Goal: Check status: Check status

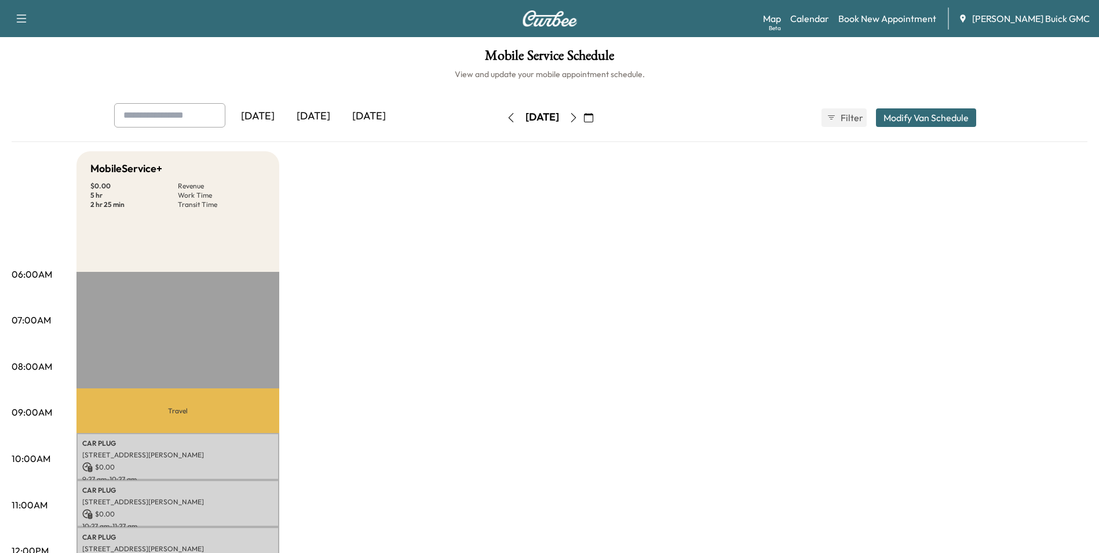
click at [314, 114] on div "[DATE]" at bounding box center [314, 116] width 56 height 27
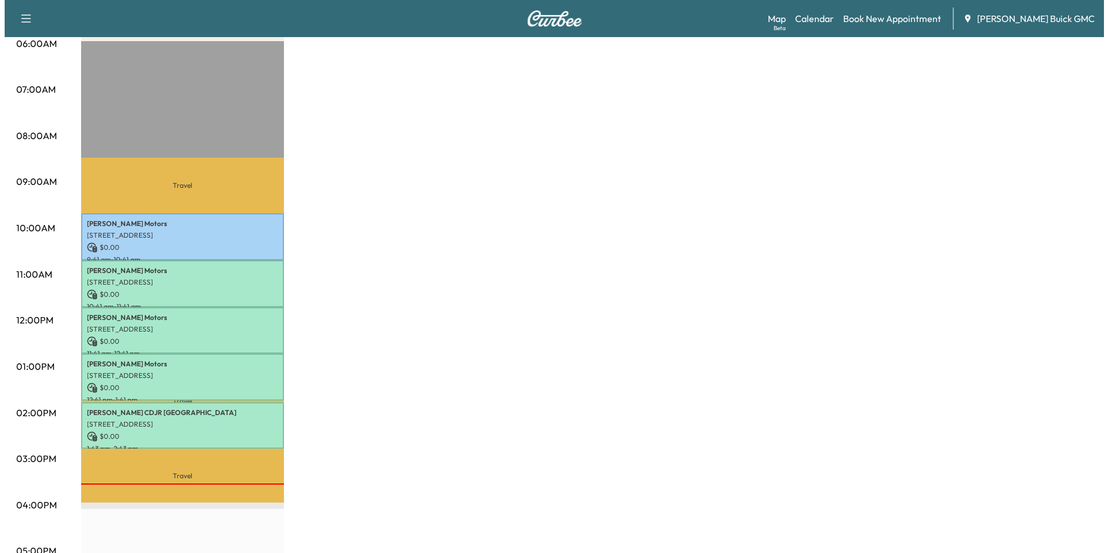
scroll to position [232, 0]
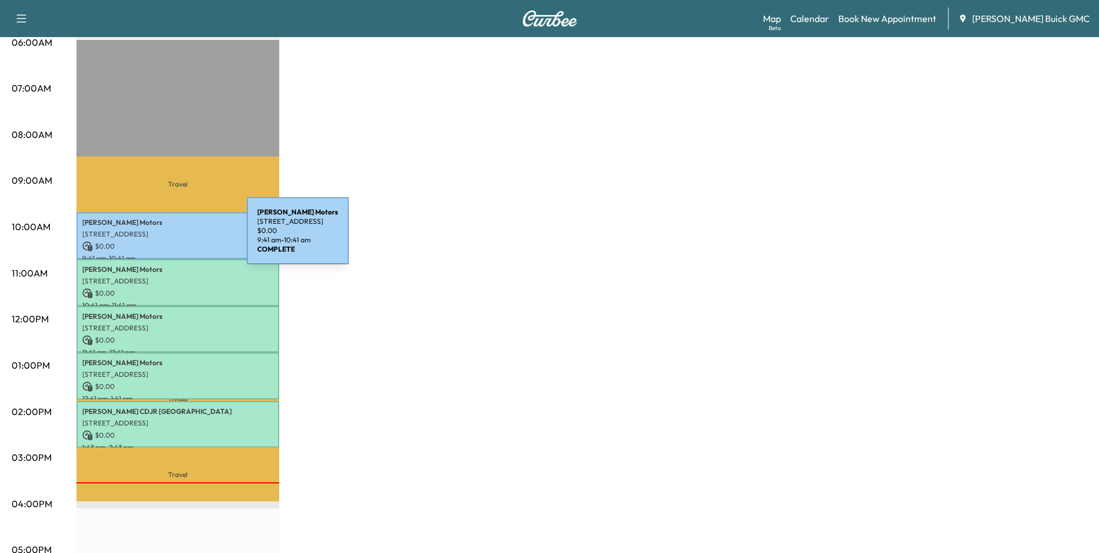
click at [160, 238] on div "Mazari Motors [STREET_ADDRESS] $ 0.00 9:41 am - 10:41 am" at bounding box center [177, 235] width 203 height 47
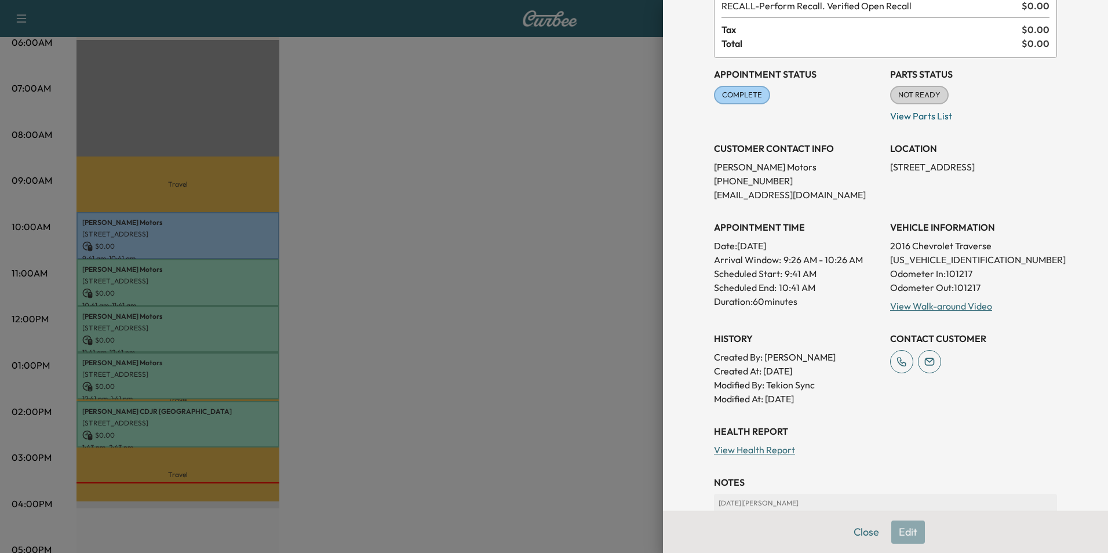
scroll to position [58, 0]
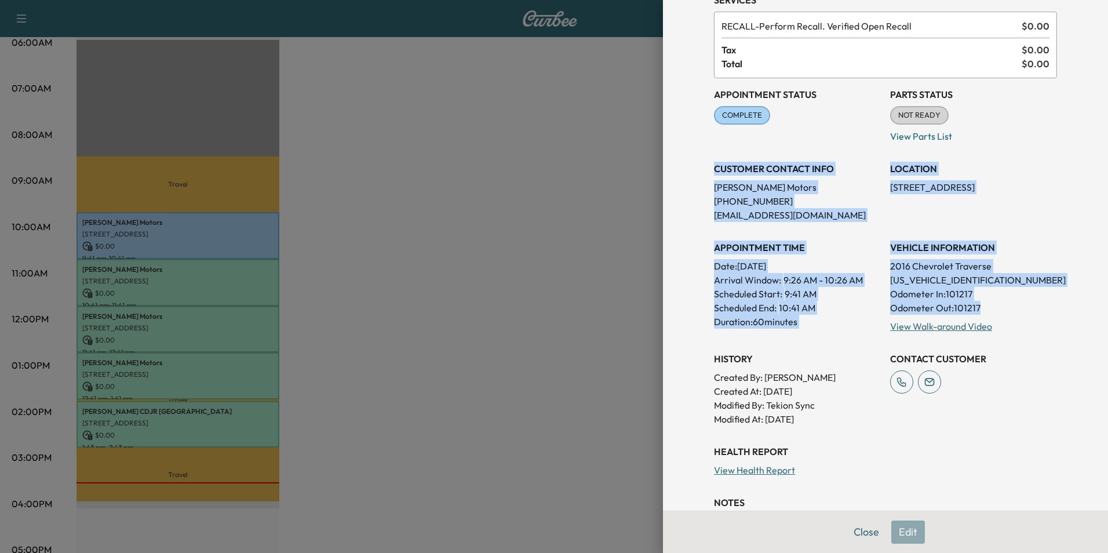
drag, startPoint x: 705, startPoint y: 169, endPoint x: 990, endPoint y: 304, distance: 315.4
click at [990, 304] on div "Appointment Status COMPLETE Mark as Not Ready Parts Status NOT READY Mark as Re…" at bounding box center [885, 252] width 343 height 348
copy div "CUSTOMER CONTACT INFO Mazari Motors [PHONE_NUMBER] [EMAIL_ADDRESS][DOMAIN_NAME]…"
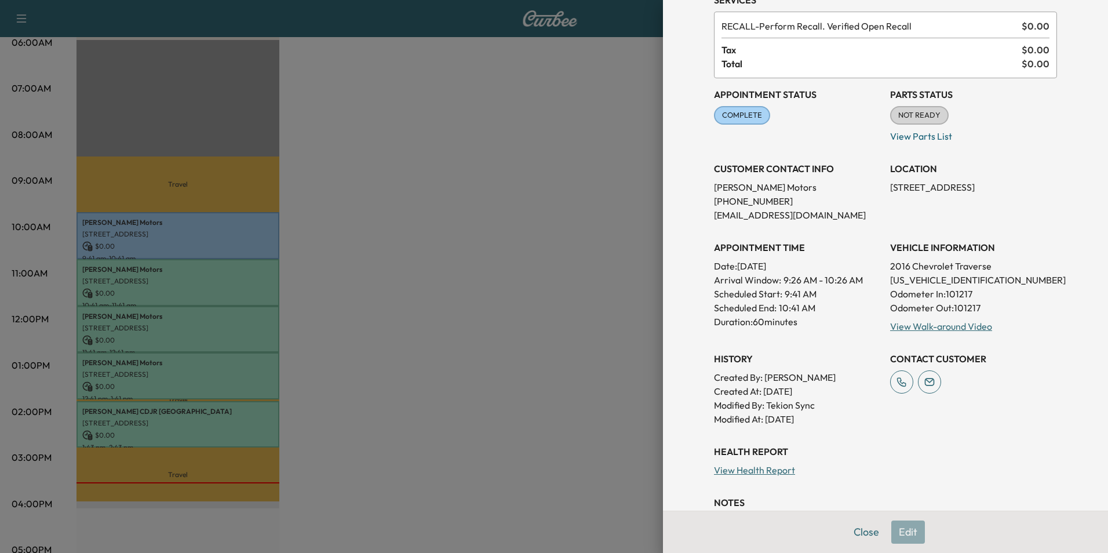
click at [612, 228] on div at bounding box center [554, 276] width 1108 height 553
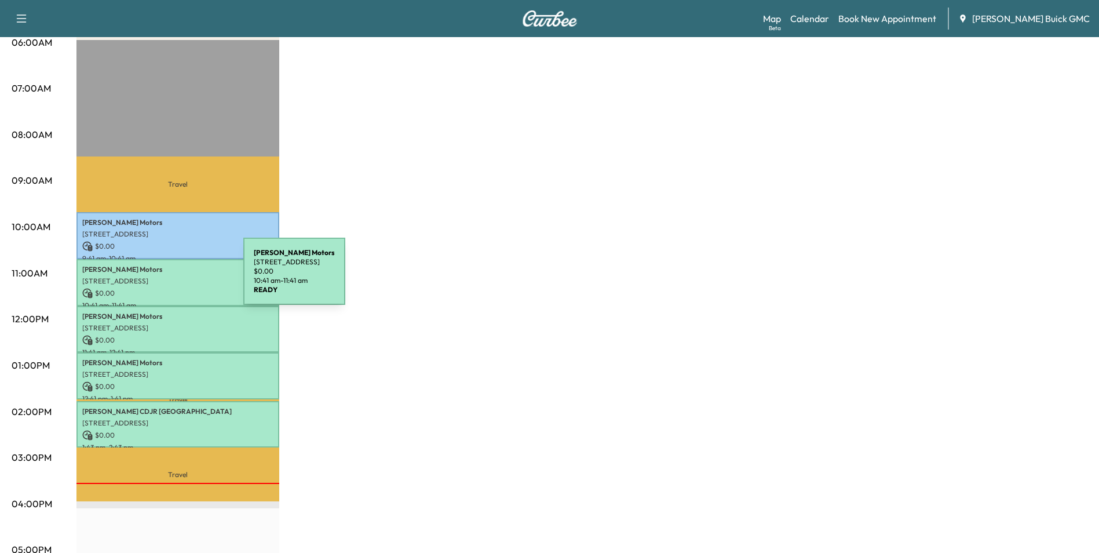
click at [156, 278] on p "[STREET_ADDRESS]" at bounding box center [177, 280] width 191 height 9
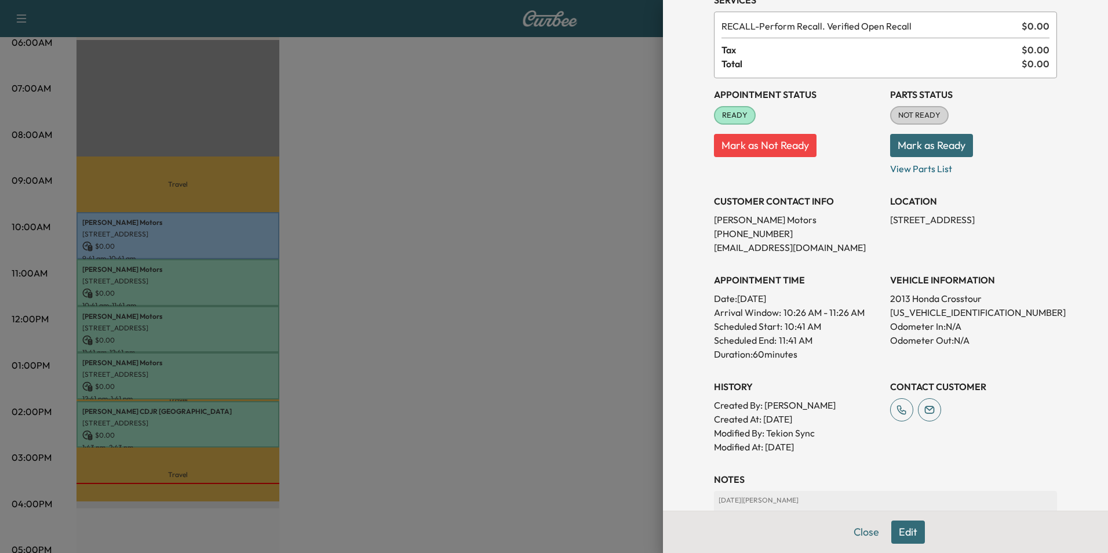
click at [1044, 274] on h3 "VEHICLE INFORMATION" at bounding box center [973, 280] width 167 height 14
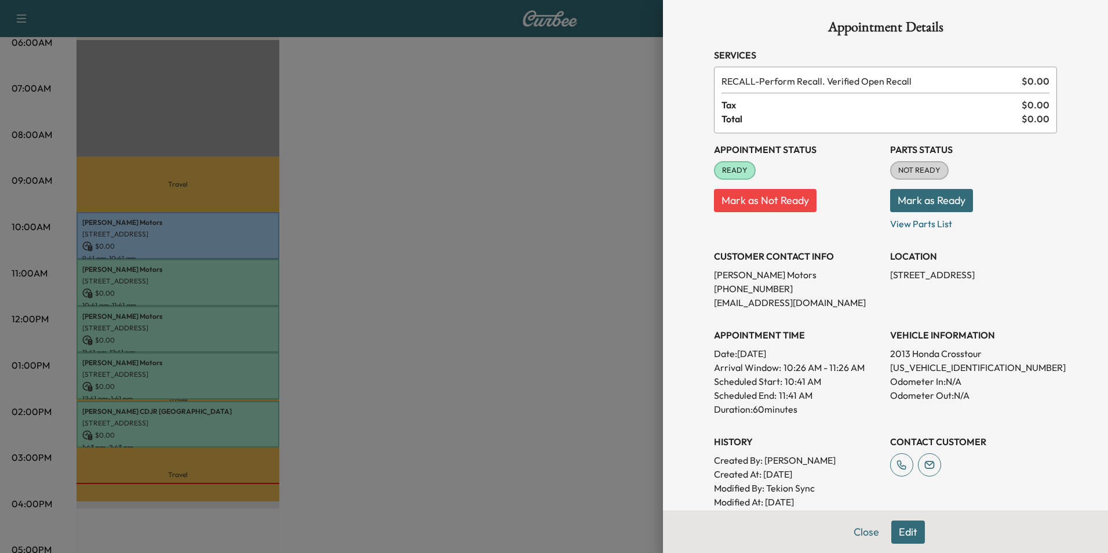
scroll to position [0, 0]
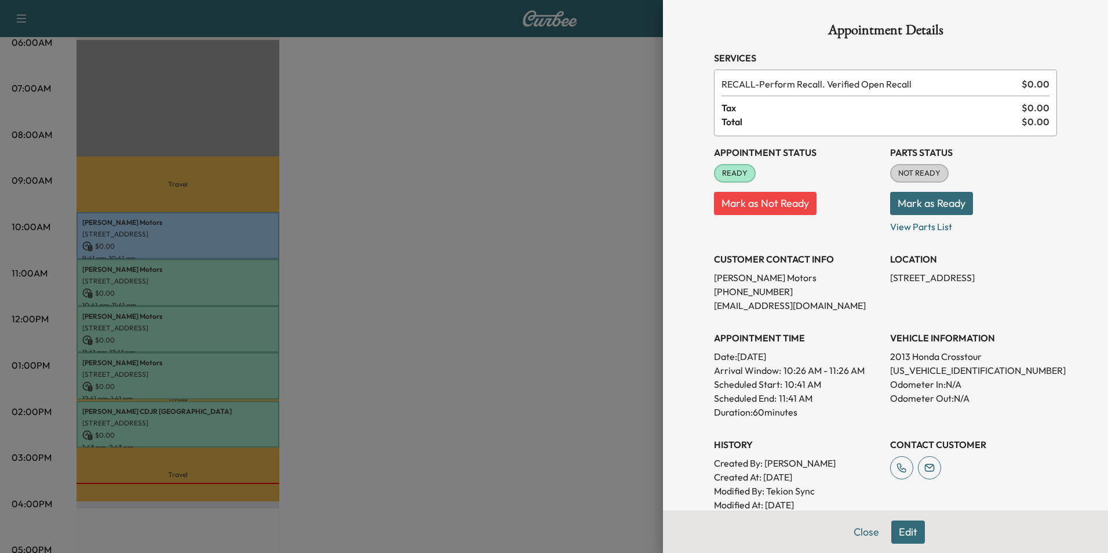
click at [431, 224] on div at bounding box center [554, 276] width 1108 height 553
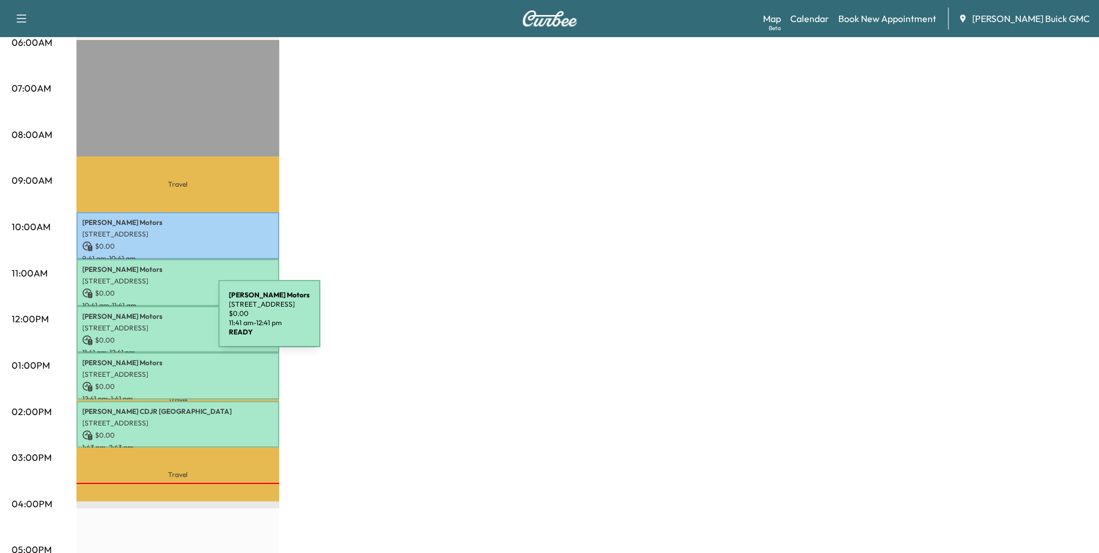
click at [132, 323] on p "[STREET_ADDRESS]" at bounding box center [177, 327] width 191 height 9
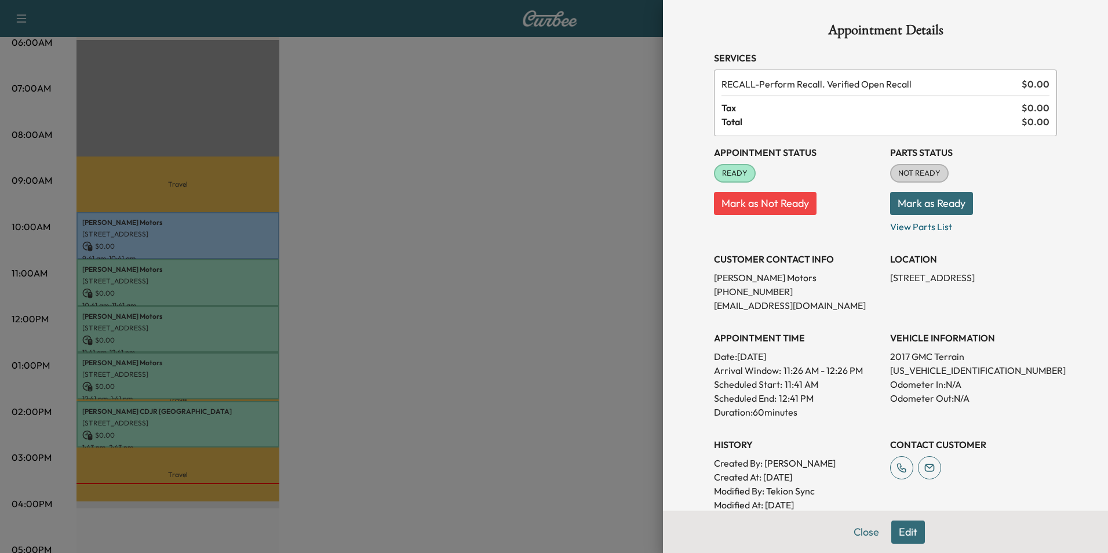
click at [172, 277] on div at bounding box center [554, 276] width 1108 height 553
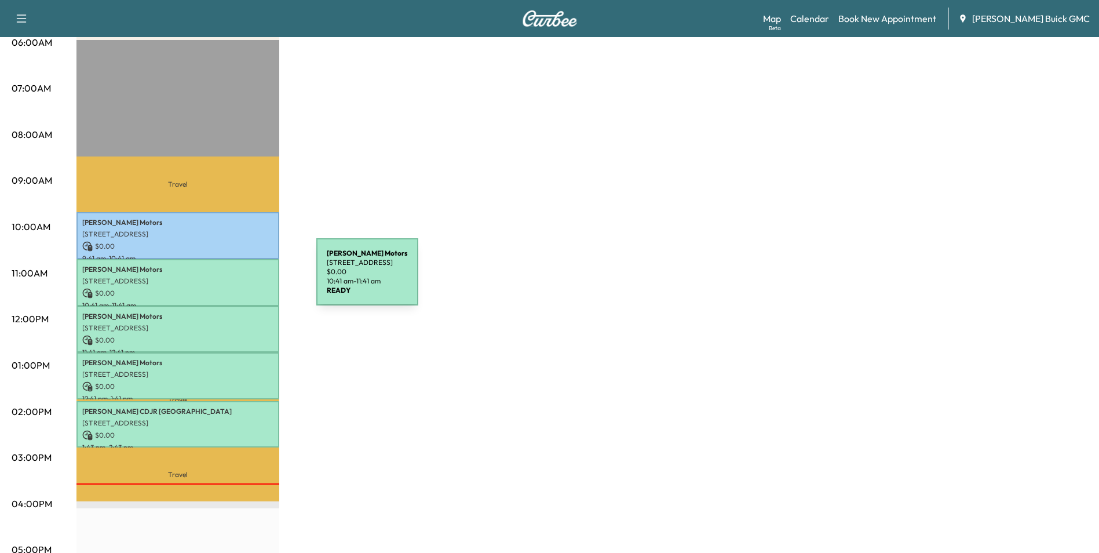
click at [229, 279] on p "[STREET_ADDRESS]" at bounding box center [177, 280] width 191 height 9
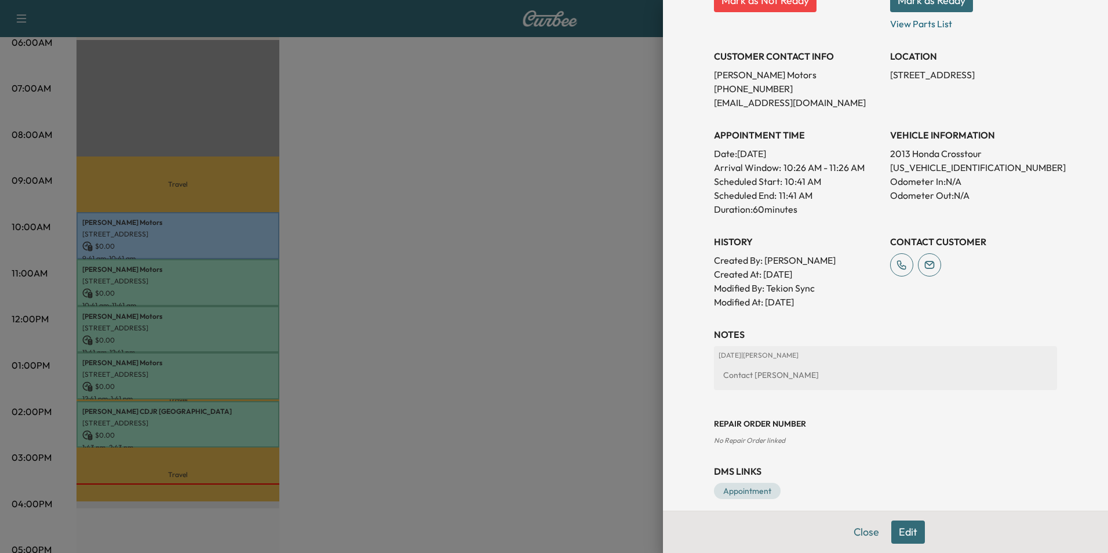
scroll to position [214, 0]
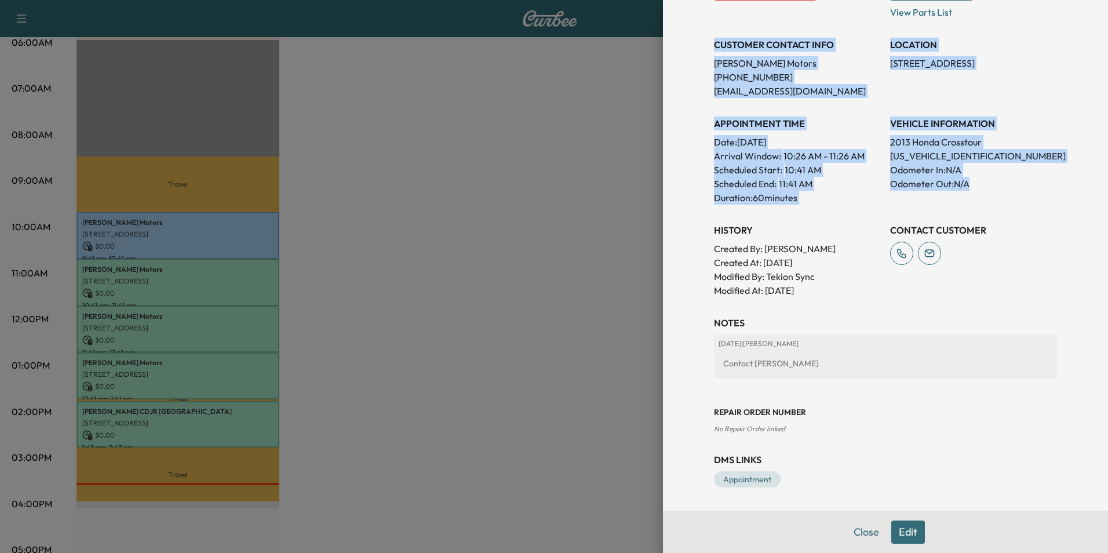
drag, startPoint x: 705, startPoint y: 43, endPoint x: 978, endPoint y: 194, distance: 311.2
click at [978, 194] on div "Appointment Status READY Mark as Not Ready Parts Status NOT READY Mark as Ready…" at bounding box center [885, 109] width 343 height 375
copy div "CUSTOMER CONTACT INFO Mazari Motors [PHONE_NUMBER] [EMAIL_ADDRESS][DOMAIN_NAME]…"
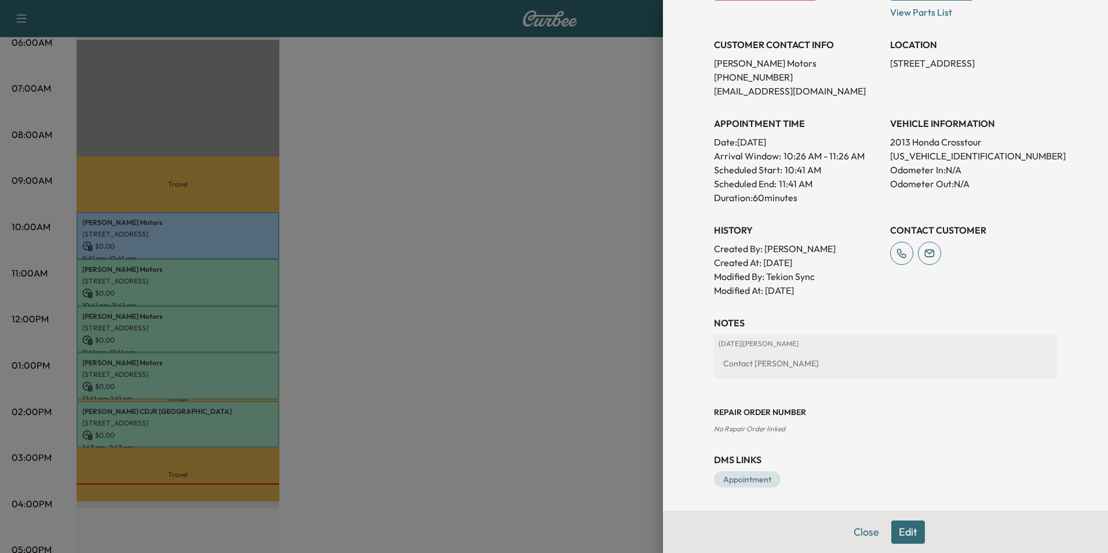
click at [524, 195] on div at bounding box center [554, 276] width 1108 height 553
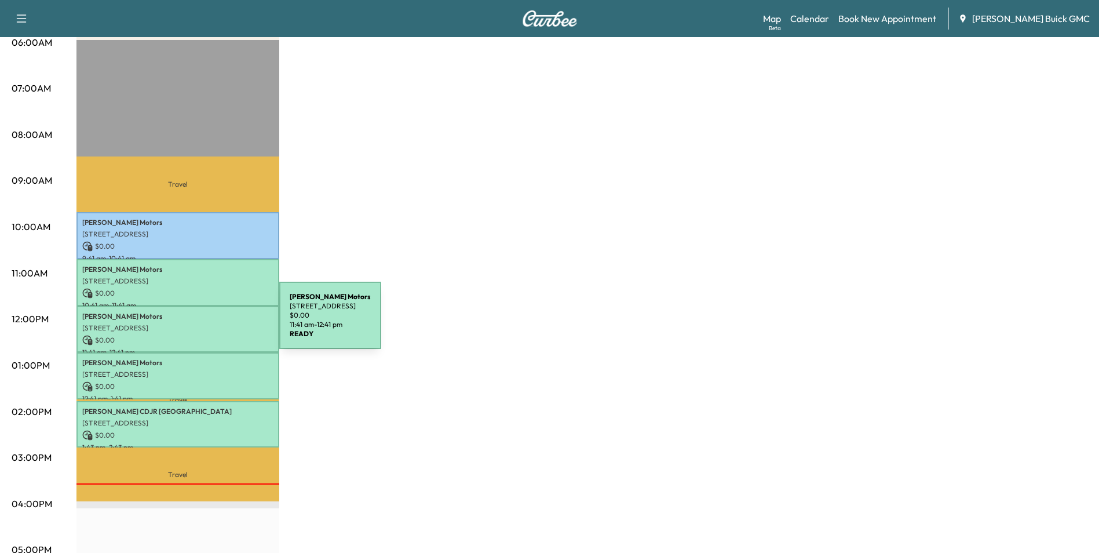
click at [192, 323] on p "[STREET_ADDRESS]" at bounding box center [177, 327] width 191 height 9
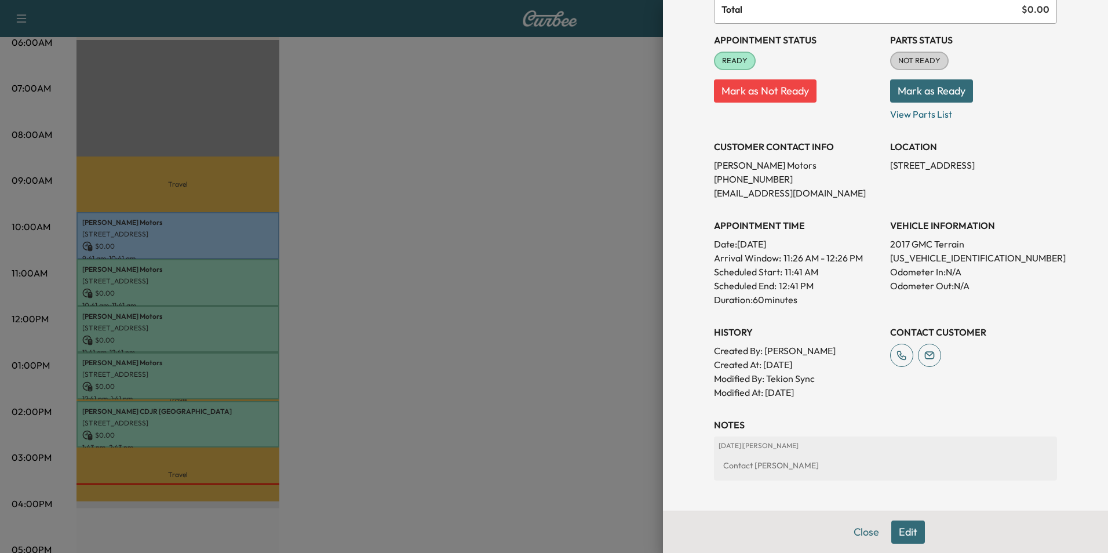
scroll to position [116, 0]
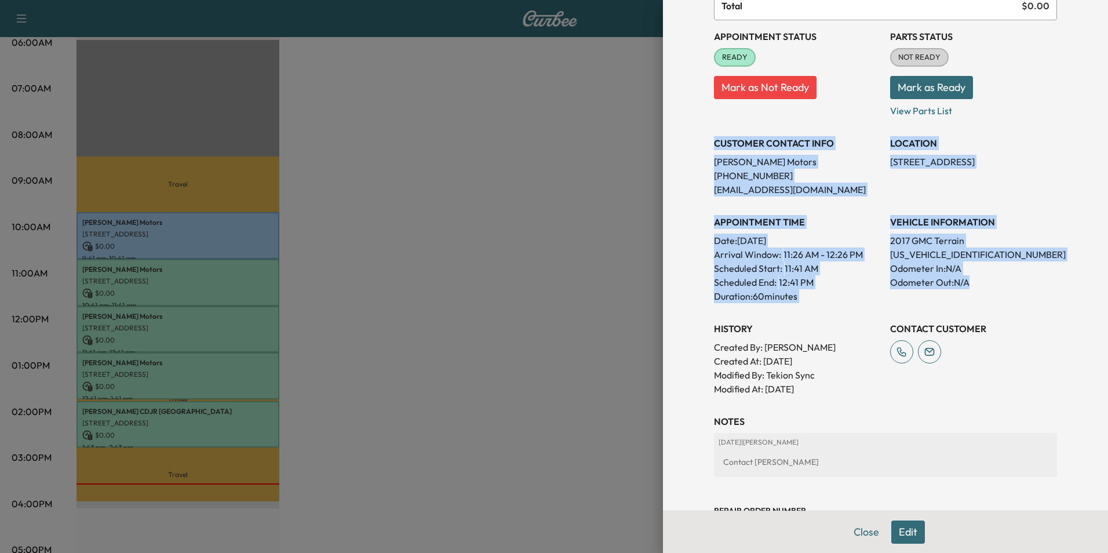
drag, startPoint x: 706, startPoint y: 140, endPoint x: 979, endPoint y: 291, distance: 312.5
click at [979, 291] on div "Appointment Status READY Mark as Not Ready Parts Status NOT READY Mark as Ready…" at bounding box center [885, 207] width 343 height 375
copy div "CUSTOMER CONTACT INFO Mazari Motors [PHONE_NUMBER] [EMAIL_ADDRESS][DOMAIN_NAME]…"
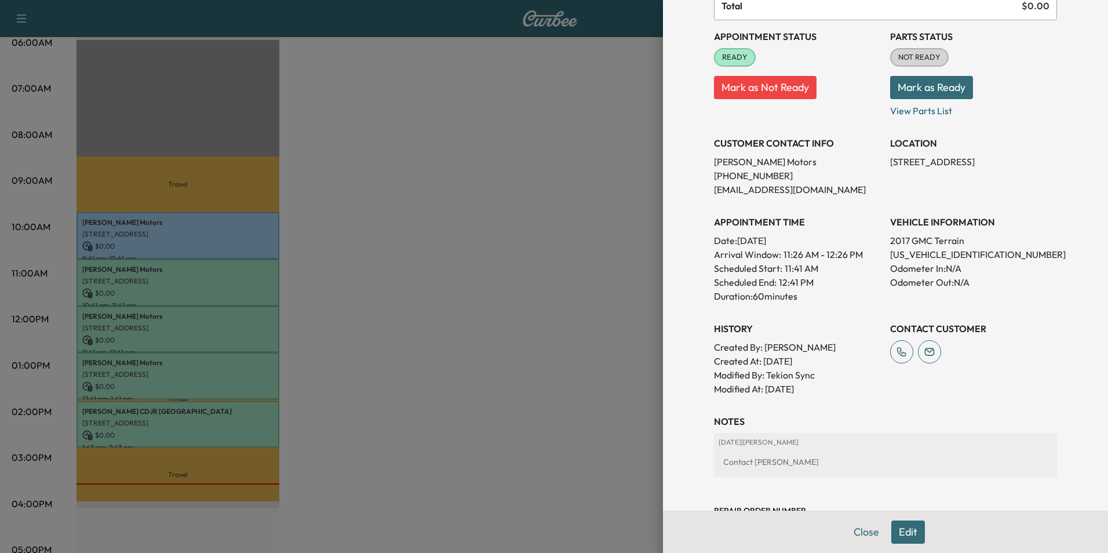
click at [491, 354] on div at bounding box center [554, 276] width 1108 height 553
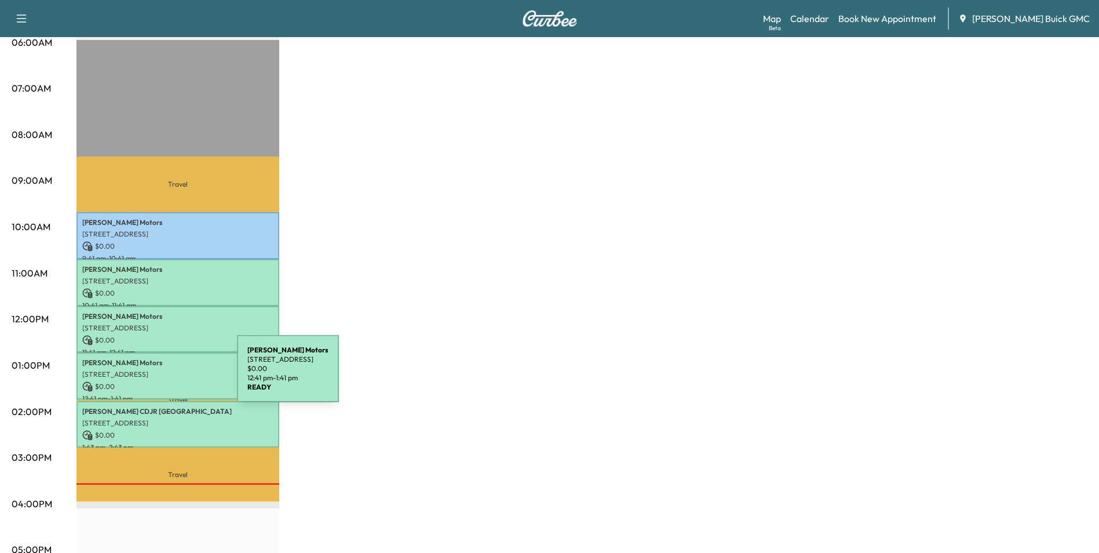
click at [150, 375] on div "Mazari Motors [STREET_ADDRESS] $ 0.00 12:41 pm - 1:41 pm" at bounding box center [177, 375] width 203 height 47
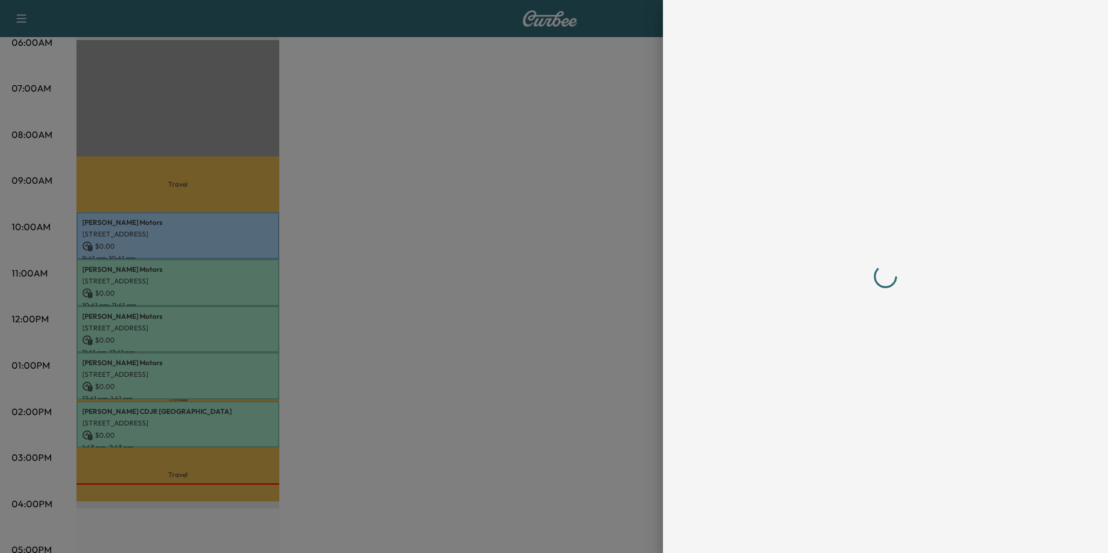
click at [150, 375] on div at bounding box center [554, 276] width 1108 height 553
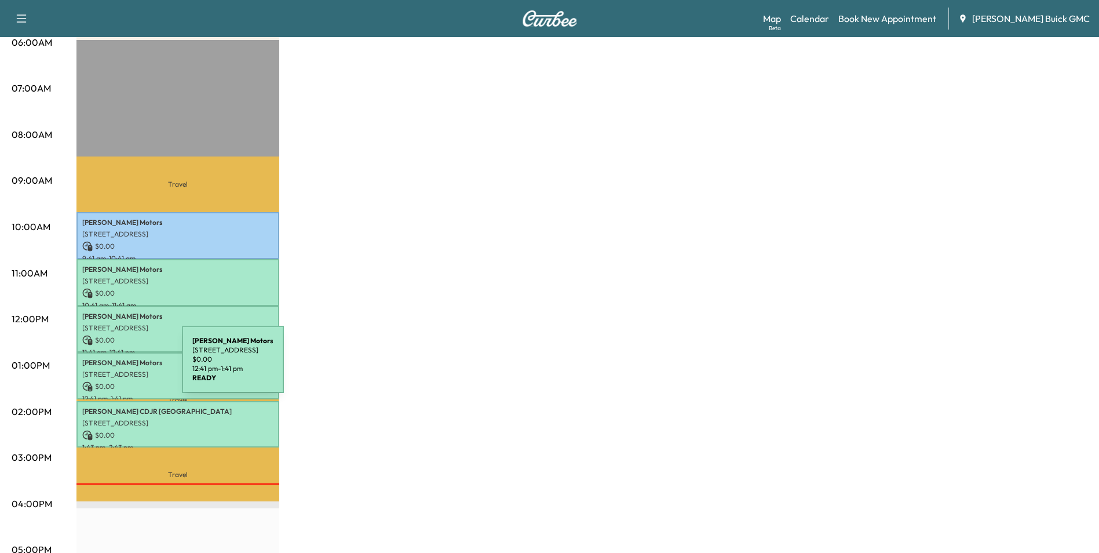
click at [95, 370] on p "[STREET_ADDRESS]" at bounding box center [177, 374] width 191 height 9
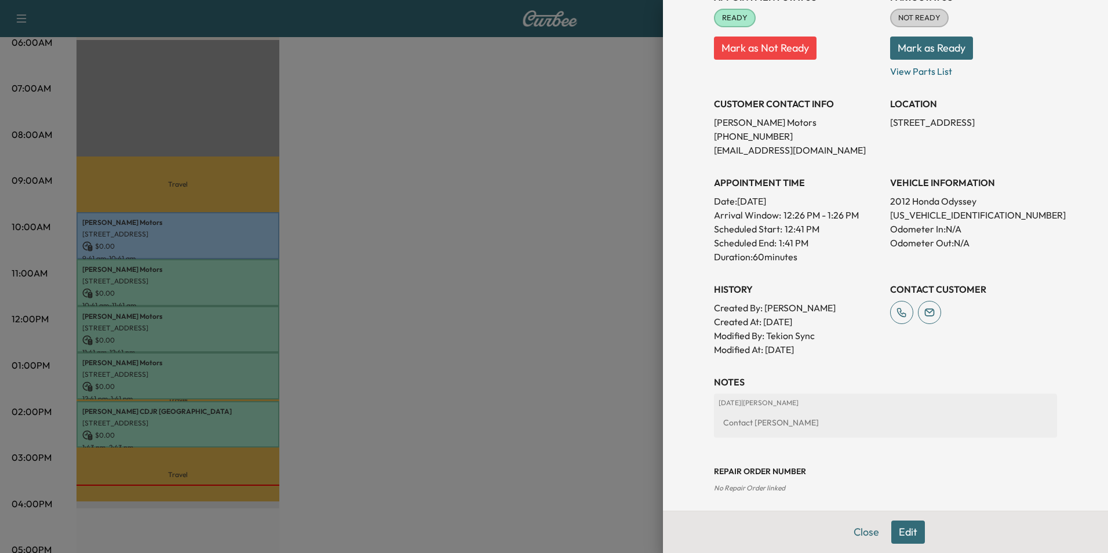
scroll to position [174, 0]
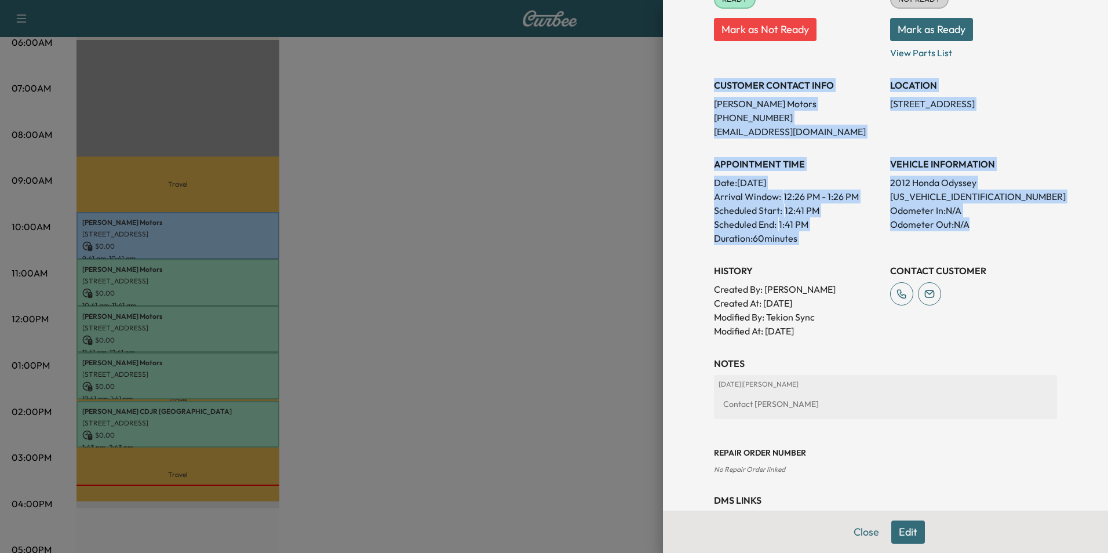
drag, startPoint x: 706, startPoint y: 83, endPoint x: 1019, endPoint y: 234, distance: 347.6
click at [1019, 234] on div "Appointment Status READY Mark as Not Ready Parts Status NOT READY Mark as Ready…" at bounding box center [885, 149] width 343 height 375
copy div "CUSTOMER CONTACT INFO Mazari Motors [PHONE_NUMBER] [EMAIL_ADDRESS][DOMAIN_NAME]…"
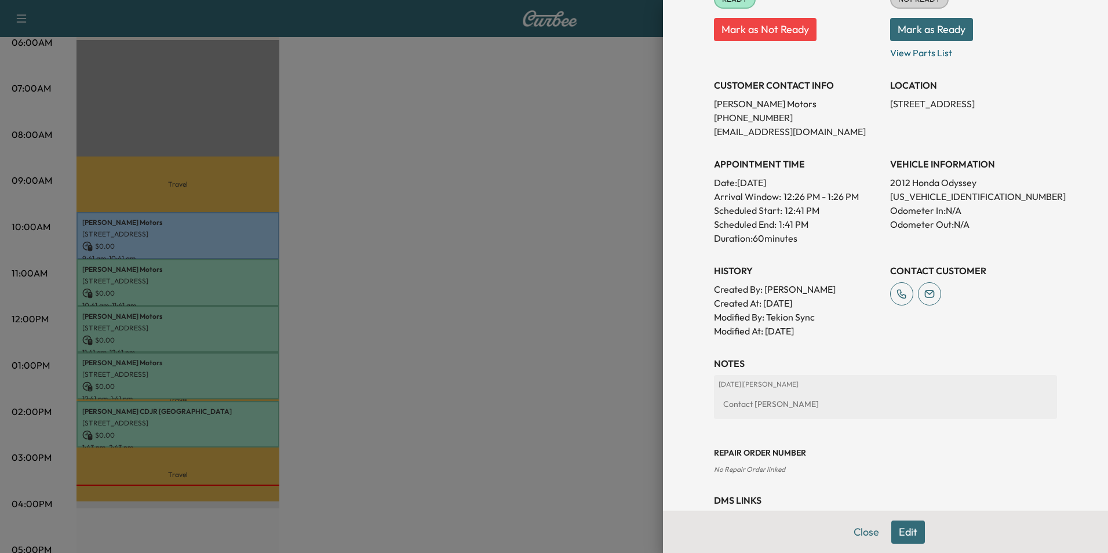
click at [485, 276] on div at bounding box center [554, 276] width 1108 height 553
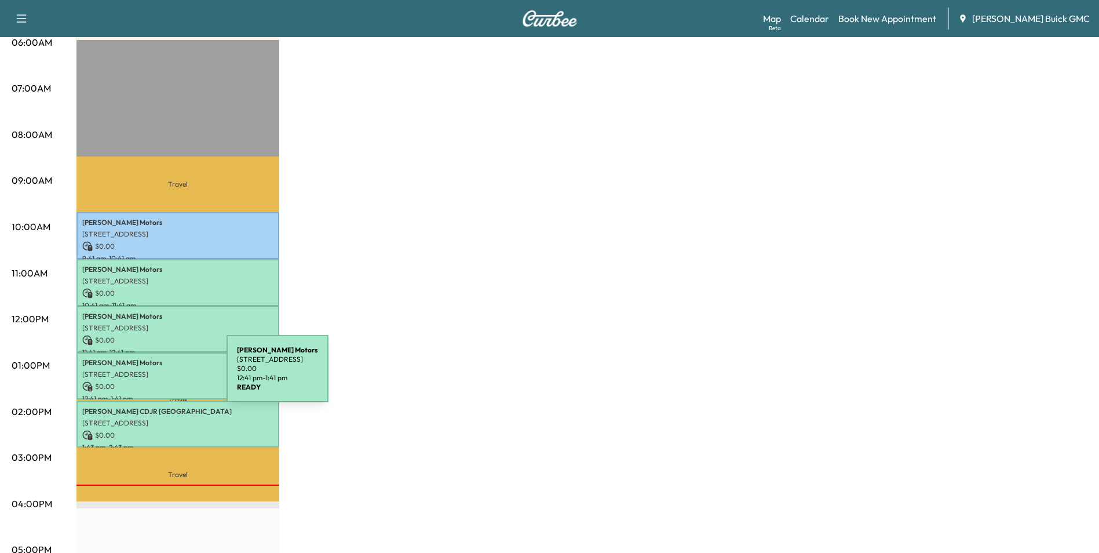
click at [140, 375] on div "Mazari Motors [STREET_ADDRESS] $ 0.00 12:41 pm - 1:41 pm" at bounding box center [177, 375] width 203 height 47
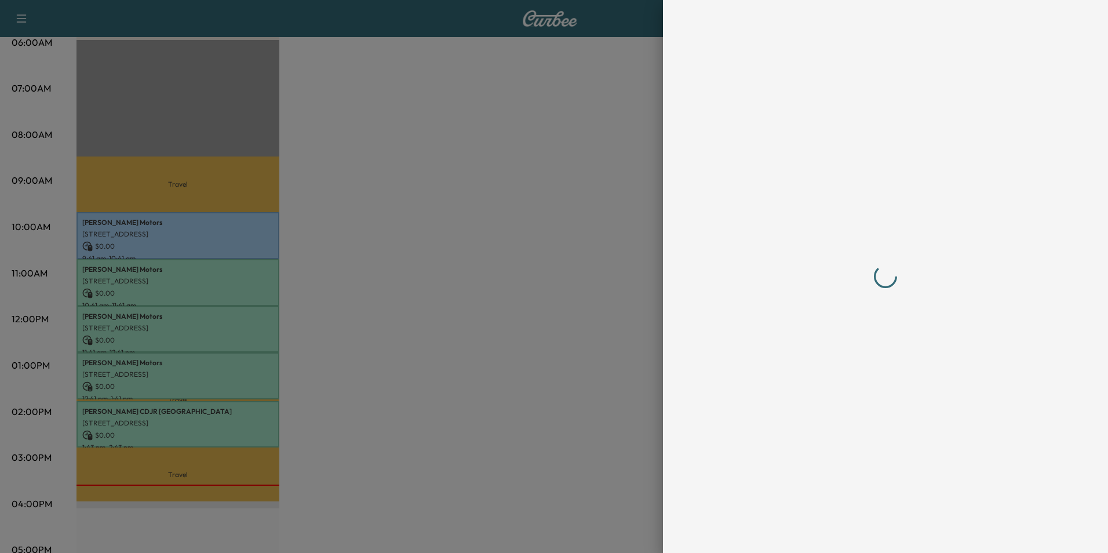
click at [140, 375] on div at bounding box center [554, 276] width 1108 height 553
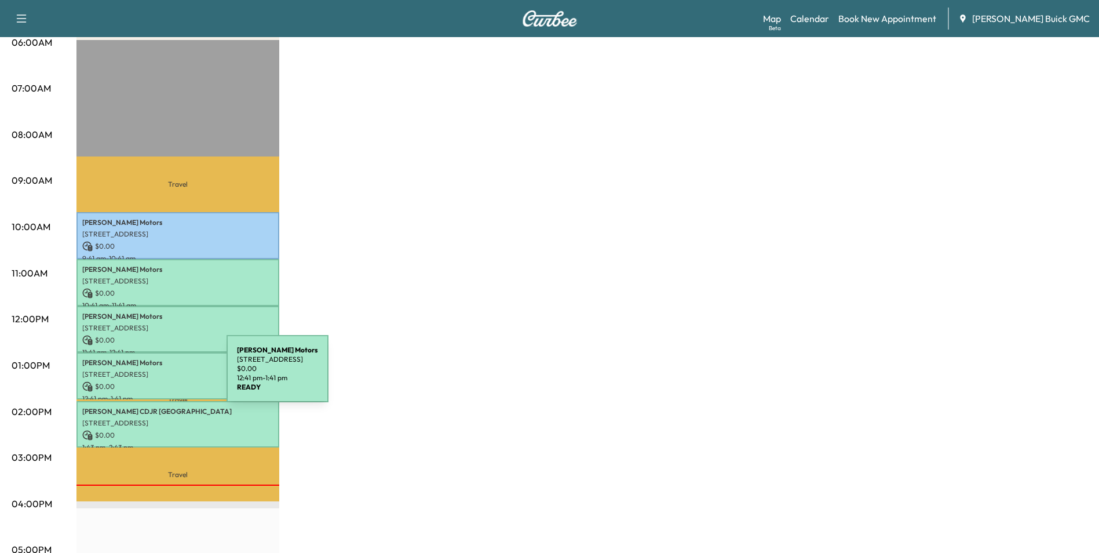
click at [140, 375] on div "Mazari Motors [STREET_ADDRESS] $ 0.00 12:41 pm - 1:41 pm" at bounding box center [177, 375] width 203 height 47
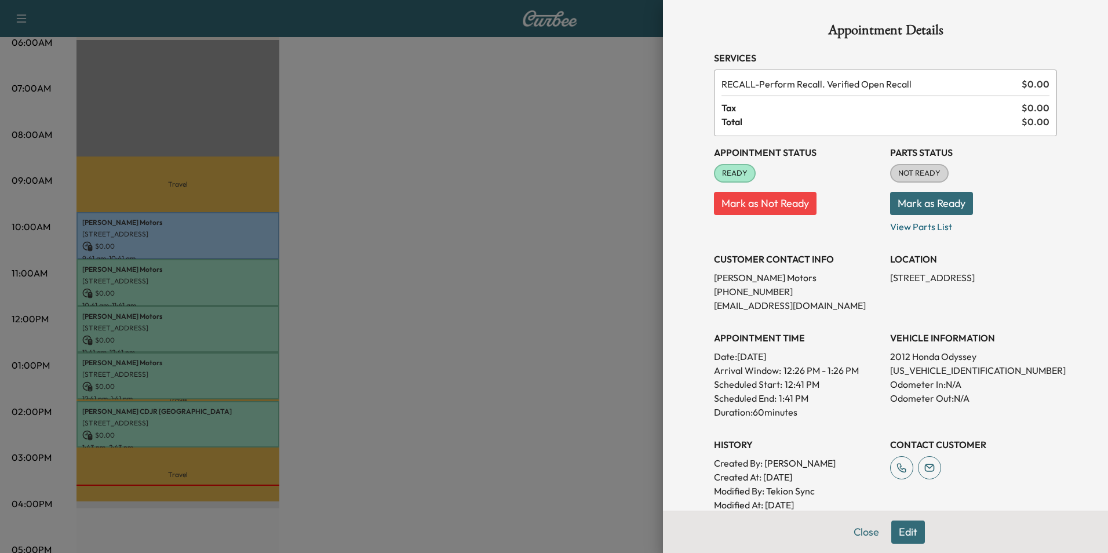
click at [145, 414] on div at bounding box center [554, 276] width 1108 height 553
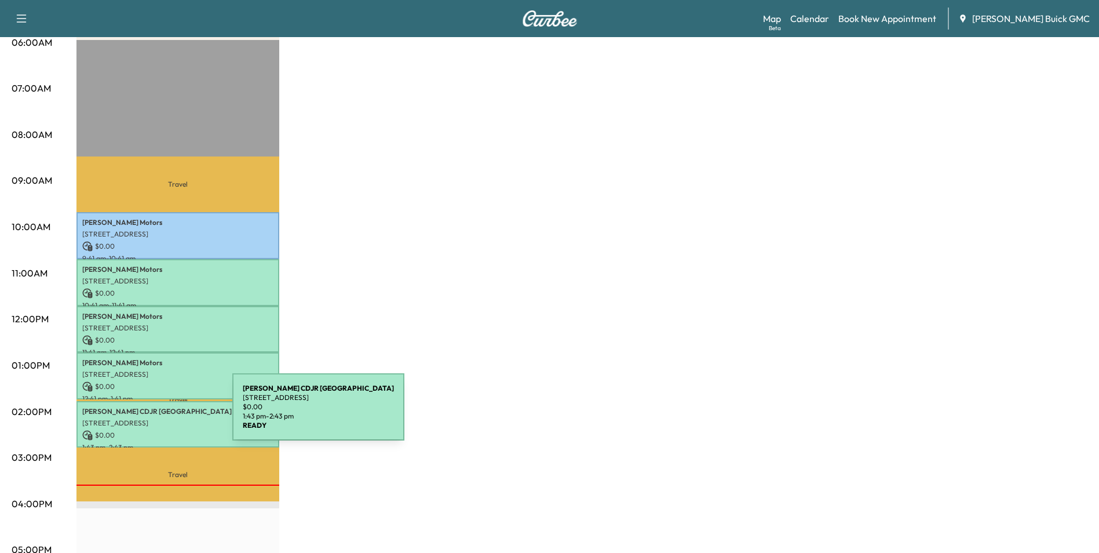
click at [145, 418] on p "[STREET_ADDRESS]" at bounding box center [177, 422] width 191 height 9
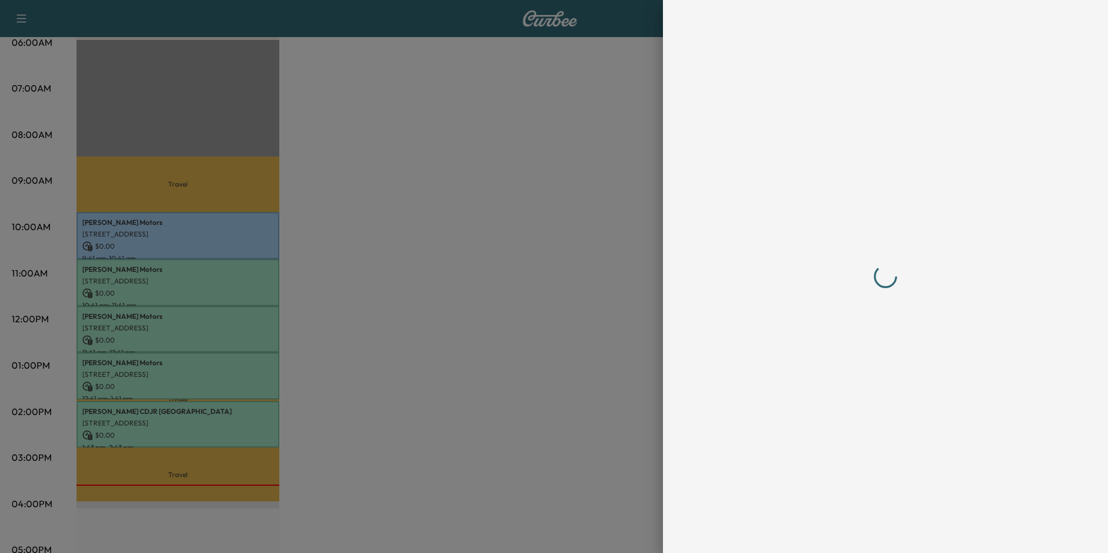
click at [145, 414] on div at bounding box center [554, 276] width 1108 height 553
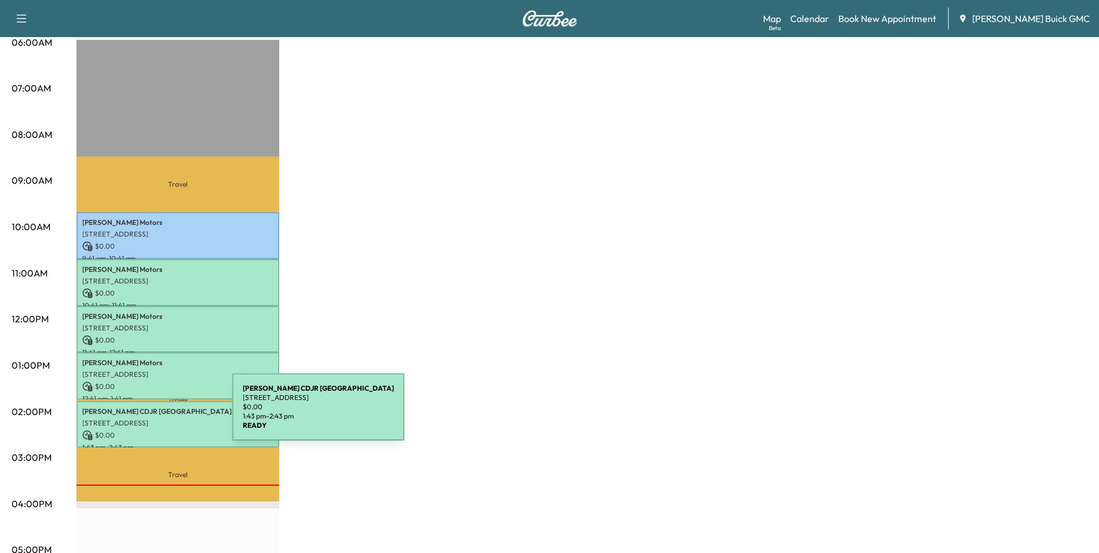
click at [145, 418] on p "[STREET_ADDRESS]" at bounding box center [177, 422] width 191 height 9
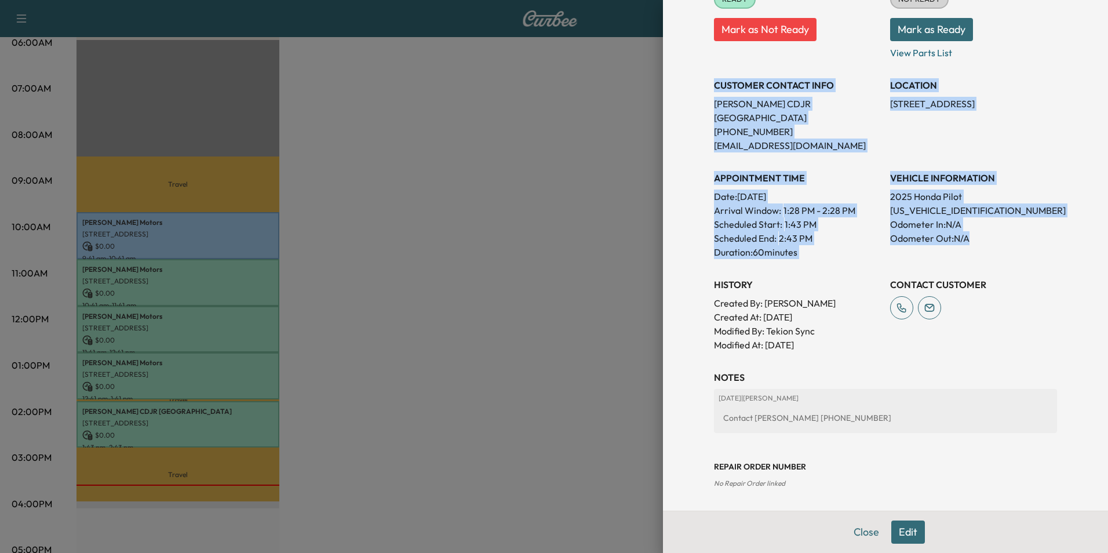
drag, startPoint x: 705, startPoint y: 83, endPoint x: 968, endPoint y: 228, distance: 300.3
click at [968, 228] on div "Appointment Status READY Mark as Not Ready Parts Status NOT READY Mark as Ready…" at bounding box center [885, 156] width 343 height 389
copy div "CUSTOMER CONTACT INFO [PERSON_NAME][GEOGRAPHIC_DATA] [PHONE_NUMBER] [EMAIL_ADDR…"
